Goal: Find specific page/section: Find specific page/section

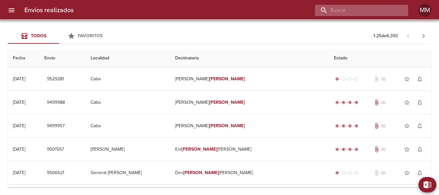
click at [386, 10] on input "buscar" at bounding box center [356, 10] width 82 height 11
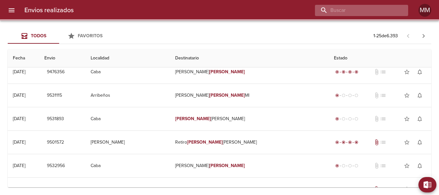
paste input "[PERSON_NAME]"
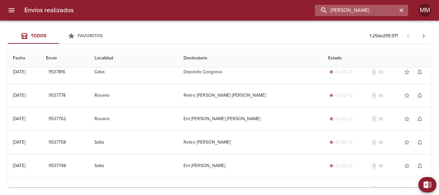
scroll to position [0, 0]
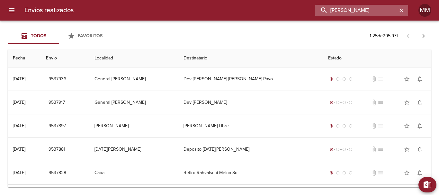
type input "[PERSON_NAME]"
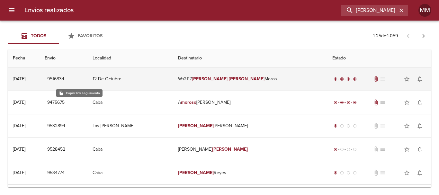
click at [64, 82] on span "9516834" at bounding box center [55, 79] width 17 height 8
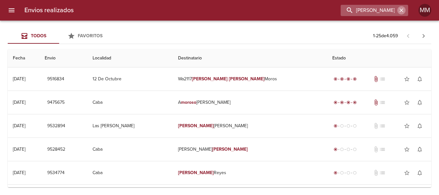
click at [401, 9] on icon "button" at bounding box center [402, 10] width 4 height 4
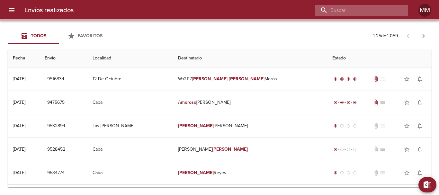
click at [392, 9] on input "buscar" at bounding box center [356, 10] width 82 height 11
paste input "[PERSON_NAME]"
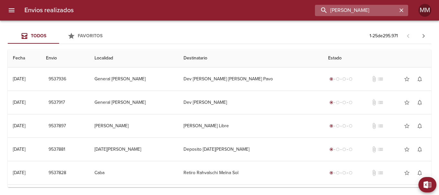
type input "[PERSON_NAME]"
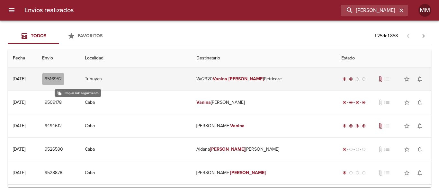
click at [62, 79] on span "9516952" at bounding box center [53, 79] width 17 height 8
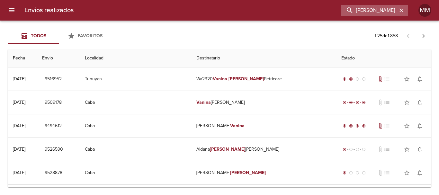
click at [402, 9] on icon "button" at bounding box center [402, 10] width 6 height 6
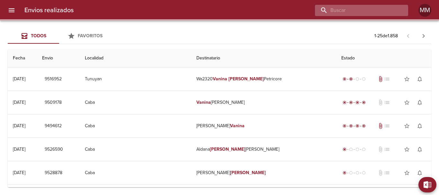
click at [397, 9] on input "buscar" at bounding box center [356, 10] width 82 height 11
paste input "[PERSON_NAME] Bianchotti [PERSON_NAME]"
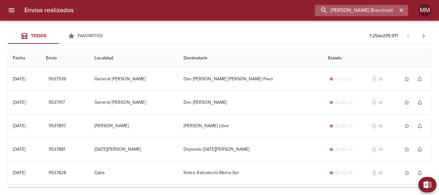
scroll to position [0, 14]
type input "[PERSON_NAME] Bianchotti [PERSON_NAME]"
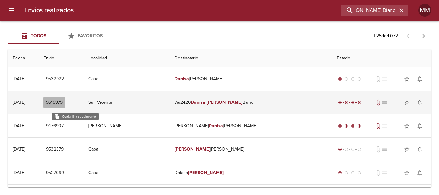
click at [63, 99] on span "9516979" at bounding box center [54, 103] width 17 height 8
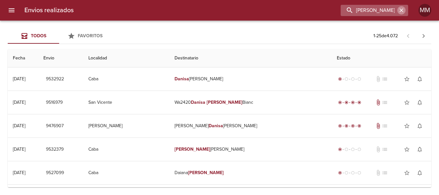
click at [404, 10] on icon "button" at bounding box center [402, 10] width 6 height 6
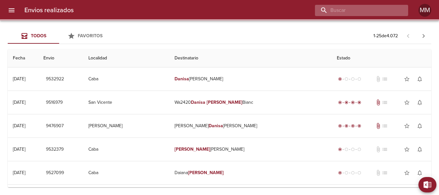
paste input "[PERSON_NAME]"
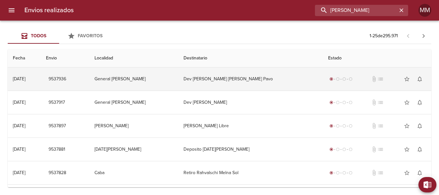
type input "[PERSON_NAME]"
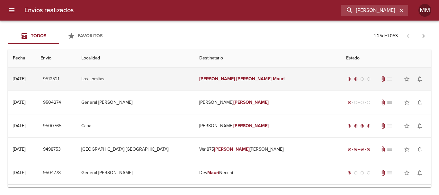
click at [59, 77] on span "9512521" at bounding box center [51, 79] width 16 height 8
